Goal: Information Seeking & Learning: Check status

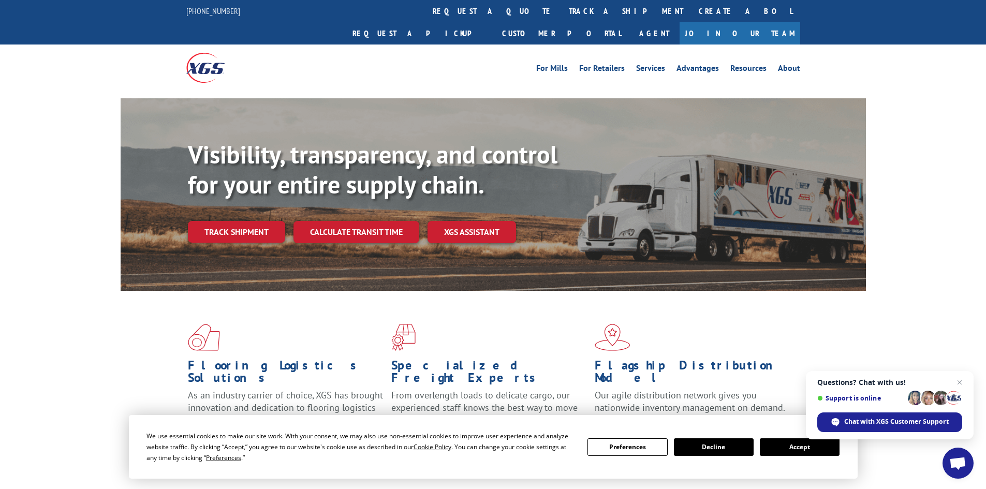
click at [239, 221] on link "Track shipment" at bounding box center [236, 232] width 97 height 22
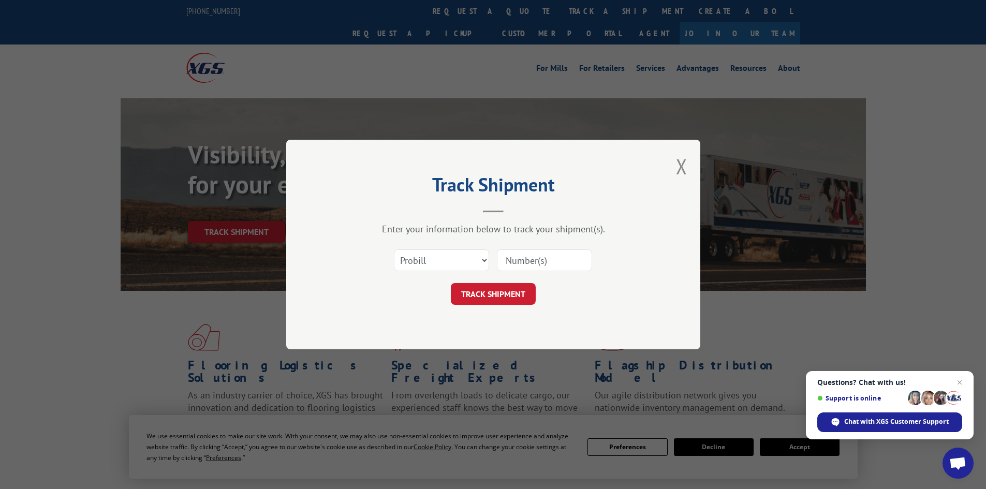
click at [560, 261] on input at bounding box center [544, 261] width 95 height 22
paste input "XGT"
drag, startPoint x: 549, startPoint y: 267, endPoint x: 422, endPoint y: 256, distance: 127.3
click at [401, 260] on div "Select category... Probill BOL PO XGT" at bounding box center [493, 260] width 311 height 34
paste input "480069113449"
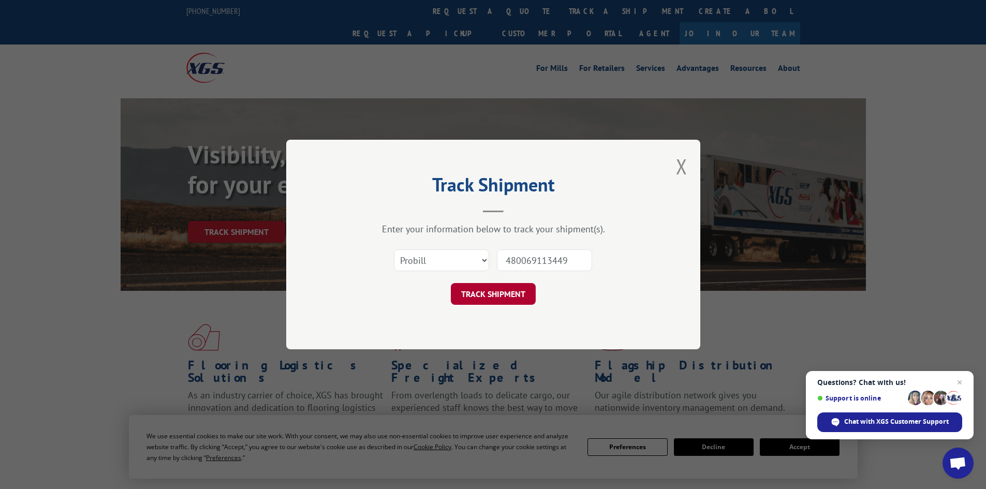
type input "480069113449"
click at [481, 293] on button "TRACK SHIPMENT" at bounding box center [493, 294] width 85 height 22
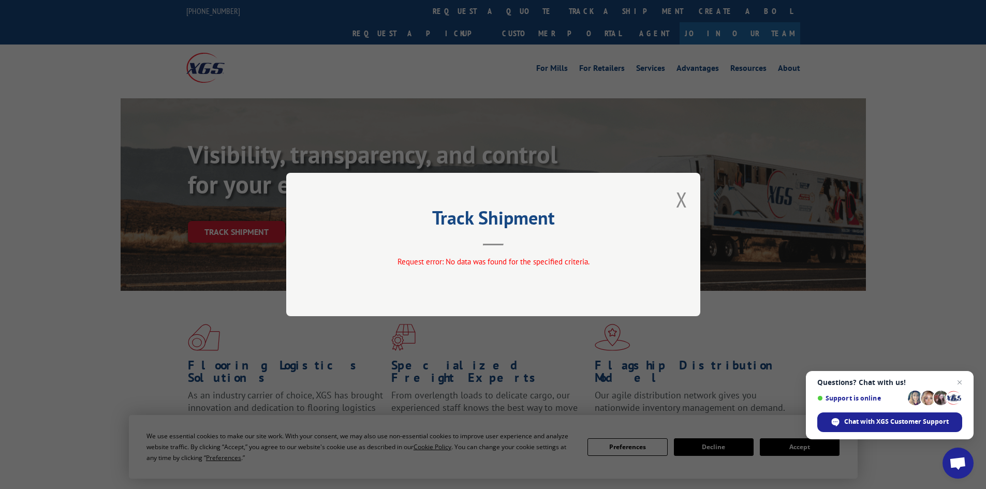
click at [679, 201] on button "Close modal" at bounding box center [681, 199] width 11 height 27
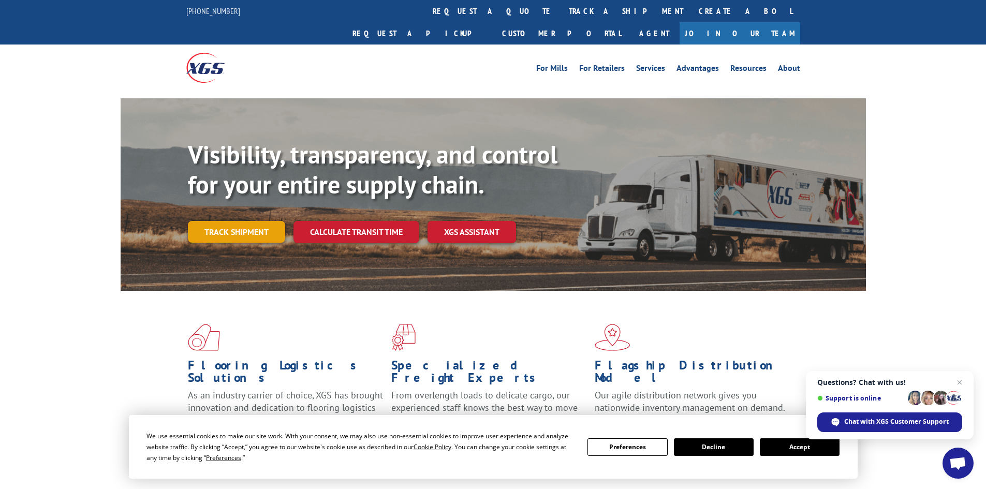
click at [232, 221] on link "Track shipment" at bounding box center [236, 232] width 97 height 22
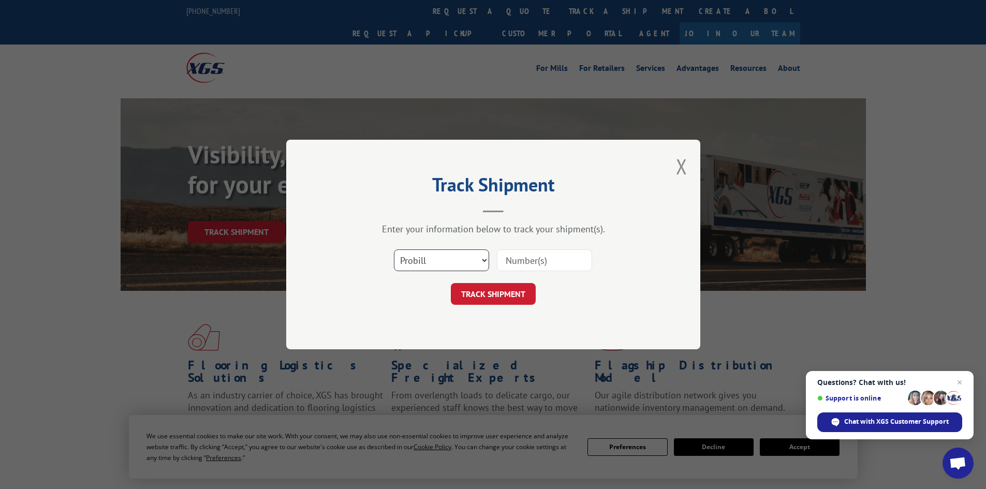
drag, startPoint x: 443, startPoint y: 256, endPoint x: 486, endPoint y: 258, distance: 43.0
click at [444, 256] on select "Select category... Probill BOL PO" at bounding box center [441, 261] width 95 height 22
select select "bol"
click at [394, 250] on select "Select category... Probill BOL PO" at bounding box center [441, 261] width 95 height 22
click at [583, 261] on input at bounding box center [544, 261] width 95 height 22
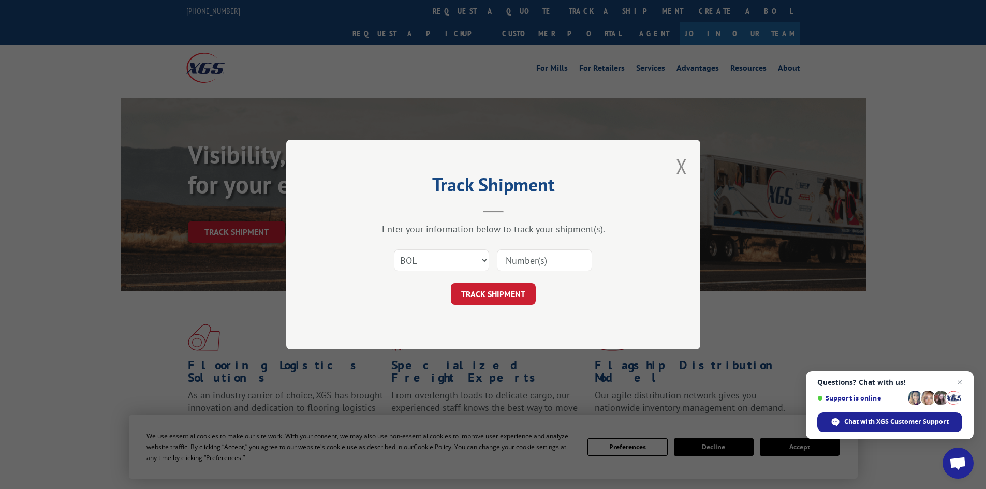
paste input "480069113449"
type input "480069113449"
click at [507, 296] on button "TRACK SHIPMENT" at bounding box center [493, 294] width 85 height 22
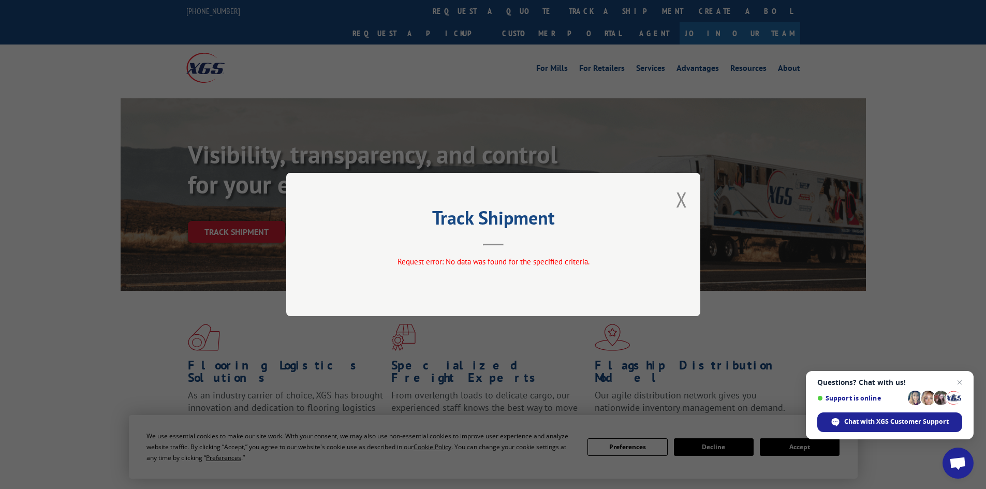
drag, startPoint x: 682, startPoint y: 206, endPoint x: 721, endPoint y: 198, distance: 39.6
click at [683, 205] on button "Close modal" at bounding box center [681, 199] width 11 height 27
